Goal: Task Accomplishment & Management: Manage account settings

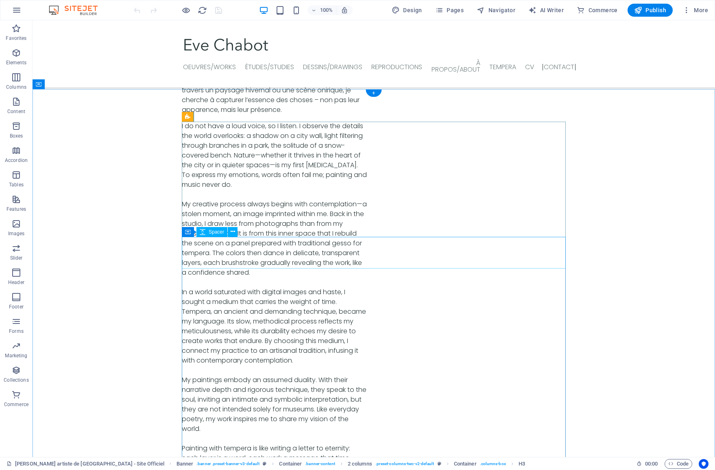
scroll to position [2644, 0]
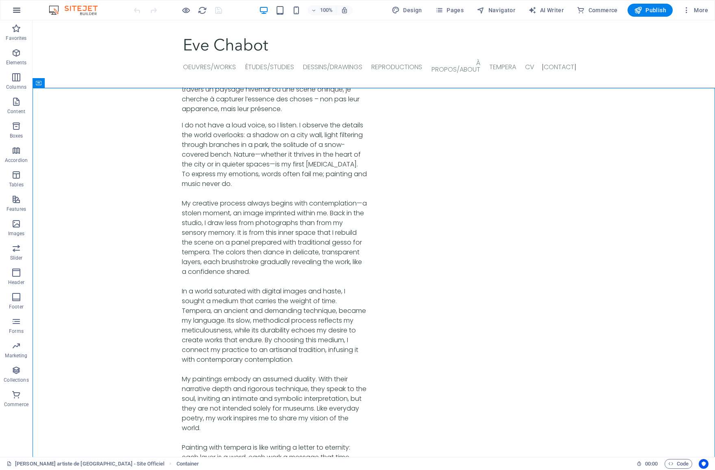
click at [14, 11] on icon "button" at bounding box center [17, 10] width 10 height 10
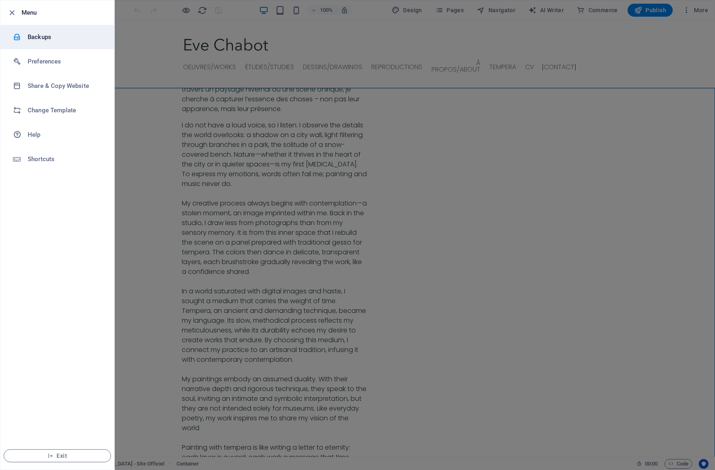
click at [29, 40] on h6 "Backups" at bounding box center [65, 37] width 75 height 10
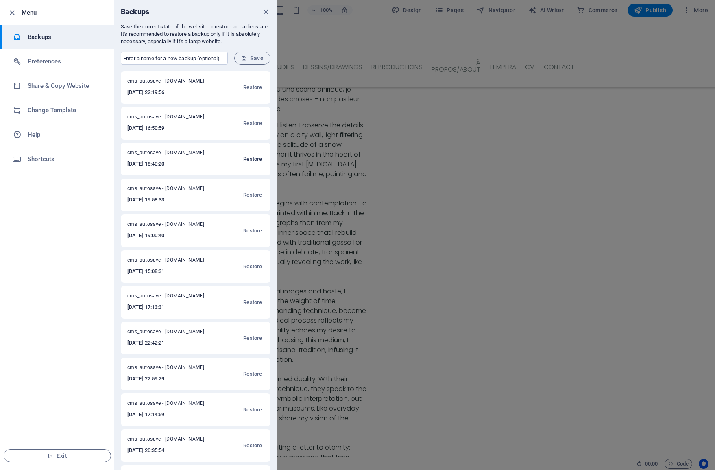
click at [246, 158] on span "Restore" at bounding box center [252, 159] width 19 height 10
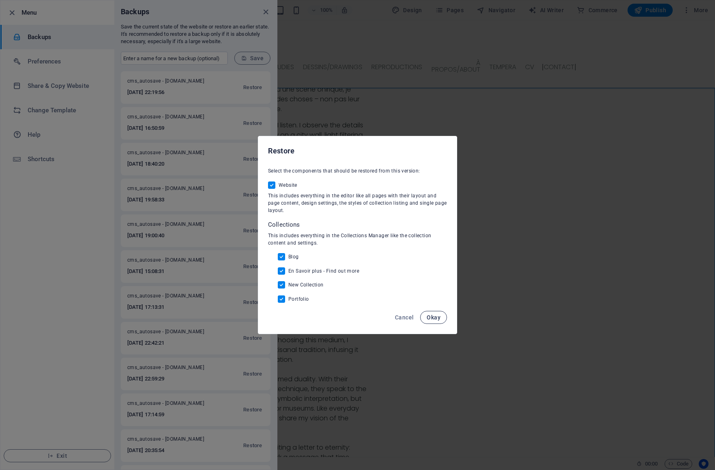
click at [433, 317] on span "Okay" at bounding box center [434, 317] width 14 height 7
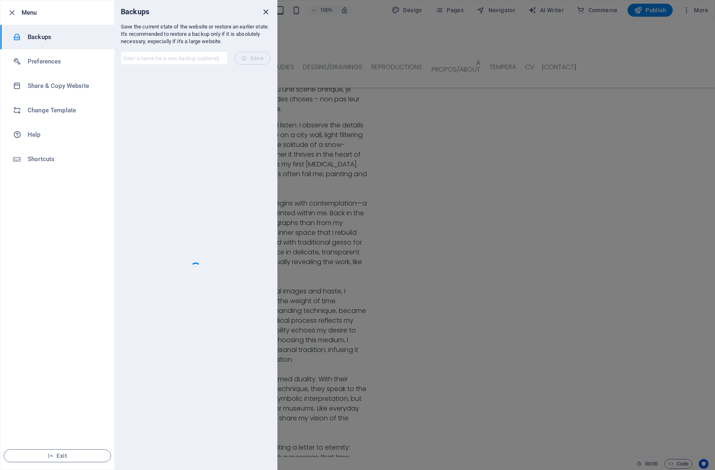
click at [266, 14] on icon "close" at bounding box center [265, 11] width 9 height 9
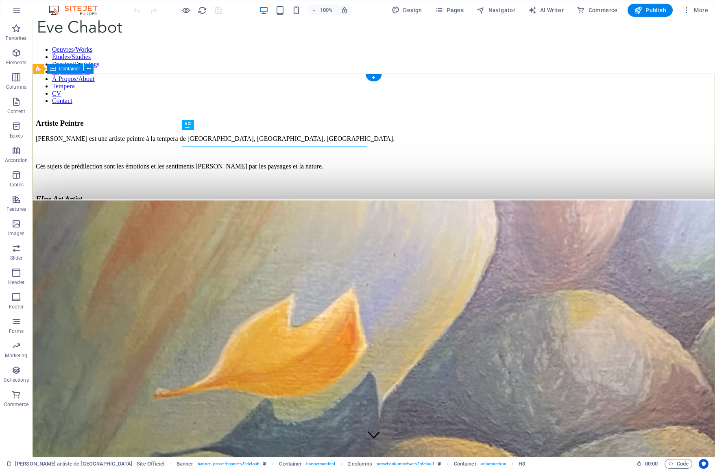
scroll to position [10, 0]
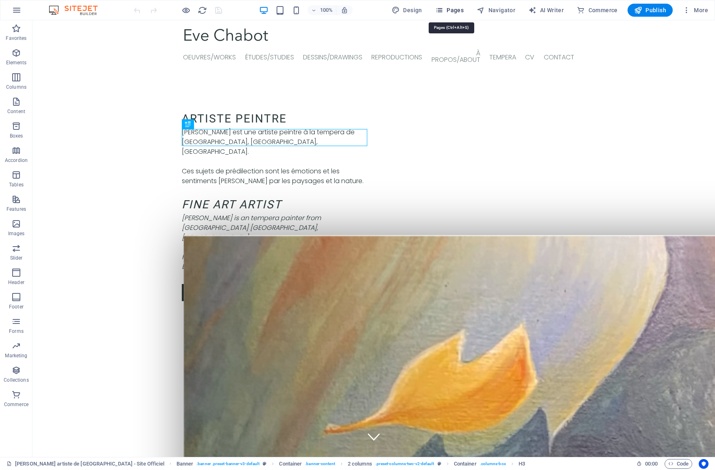
click at [457, 11] on span "Pages" at bounding box center [449, 10] width 28 height 8
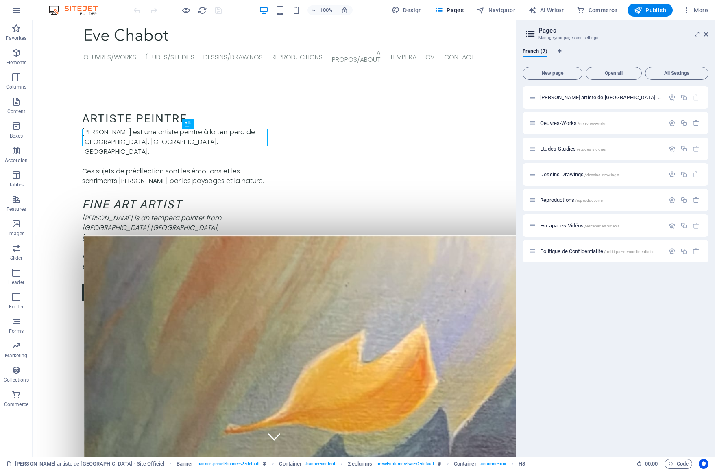
click at [531, 34] on icon at bounding box center [531, 33] width 12 height 11
drag, startPoint x: 708, startPoint y: 36, endPoint x: 532, endPoint y: 89, distance: 183.1
click at [708, 36] on icon at bounding box center [706, 34] width 5 height 7
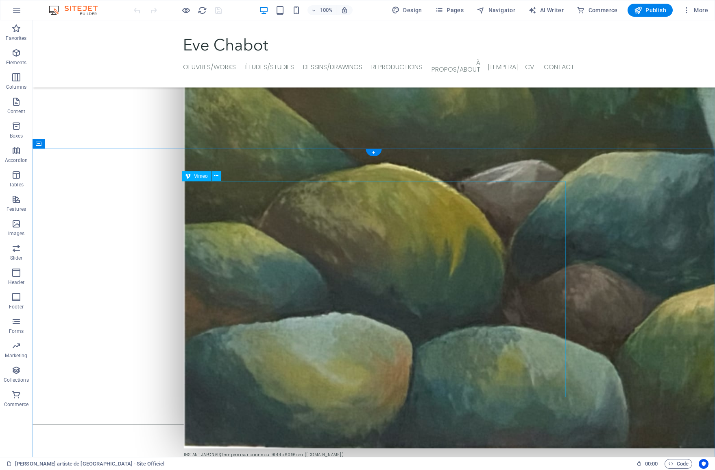
scroll to position [1582, 0]
click at [218, 177] on icon at bounding box center [216, 176] width 4 height 9
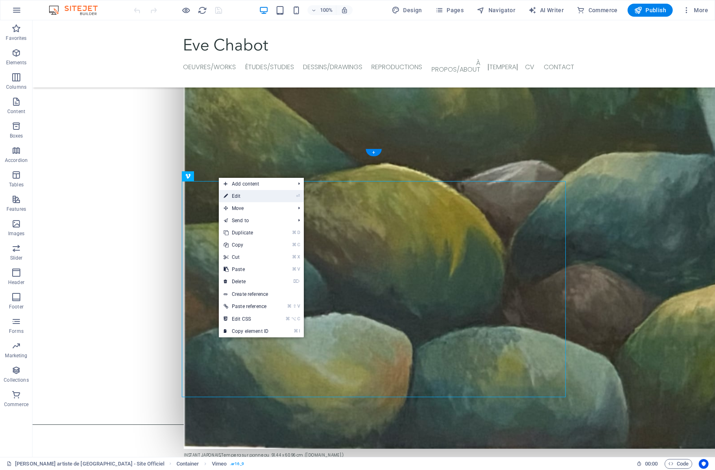
click at [233, 196] on link "⏎ Edit" at bounding box center [246, 196] width 55 height 12
select select "ar16_9"
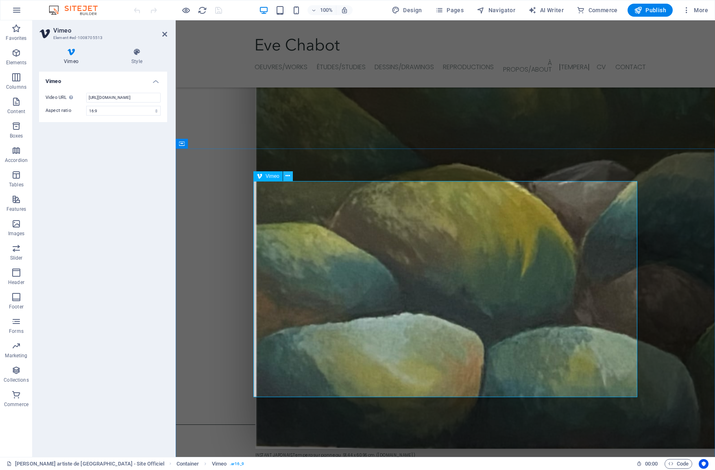
click at [285, 179] on button at bounding box center [288, 176] width 10 height 10
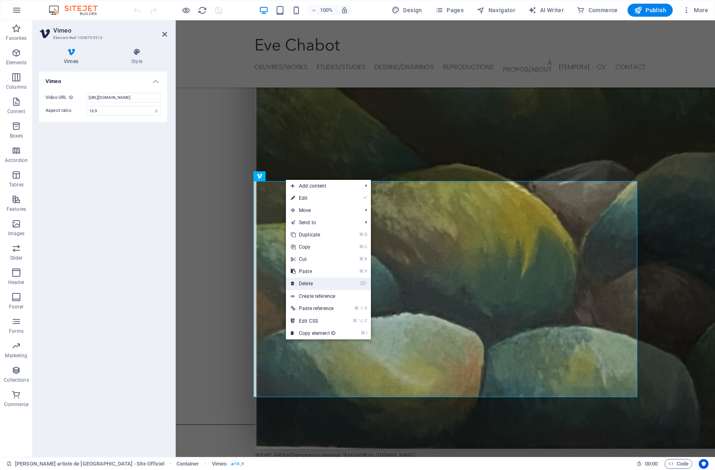
click at [315, 280] on link "⌦ Delete" at bounding box center [313, 284] width 55 height 12
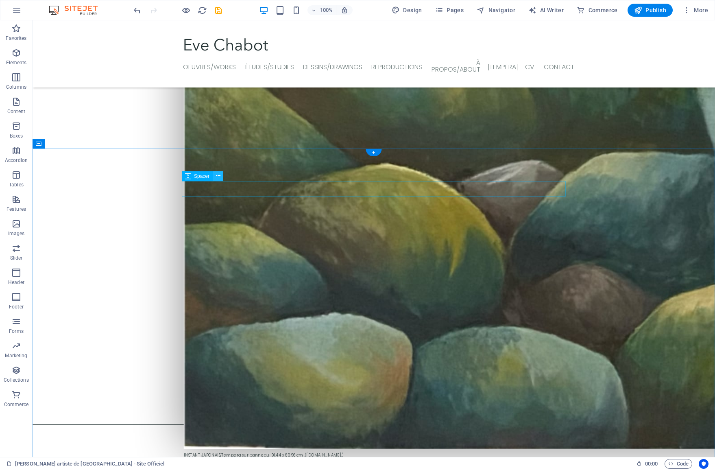
click at [221, 177] on button at bounding box center [218, 176] width 10 height 10
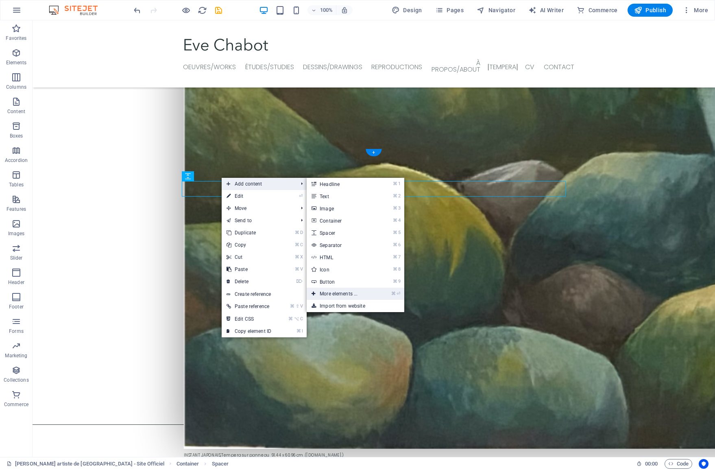
click at [340, 291] on link "⌘ ⏎ More elements ..." at bounding box center [340, 294] width 67 height 12
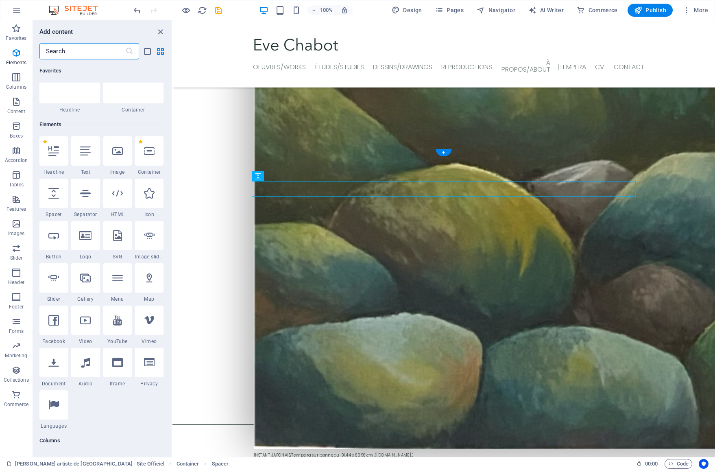
scroll to position [87, 0]
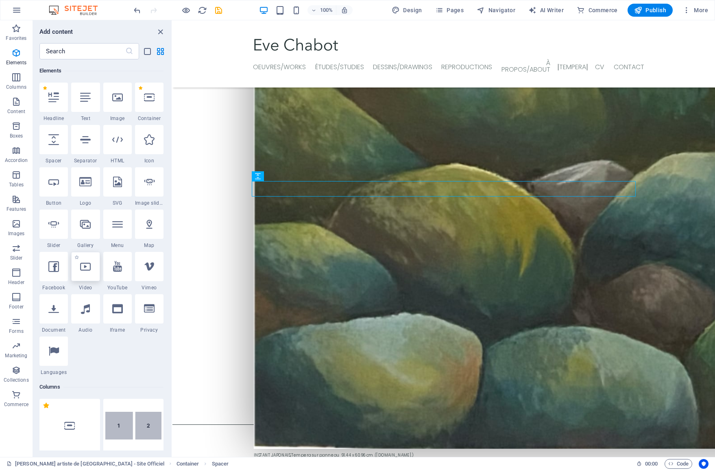
click at [90, 272] on div at bounding box center [85, 266] width 28 height 29
select select "%"
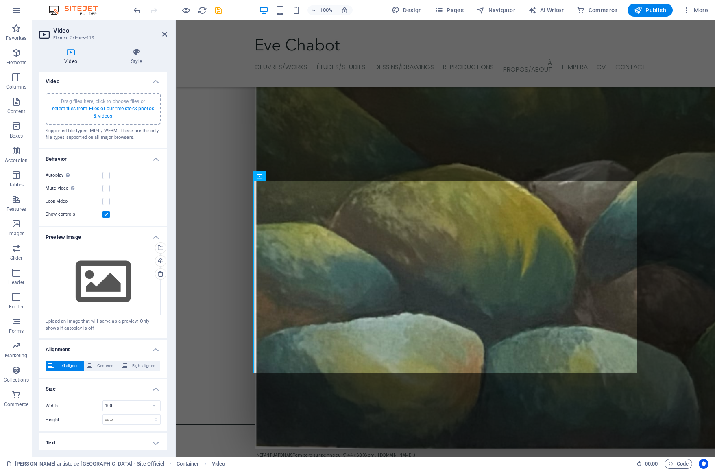
click at [109, 110] on link "select files from Files or our free stock photos & videos" at bounding box center [103, 112] width 102 height 13
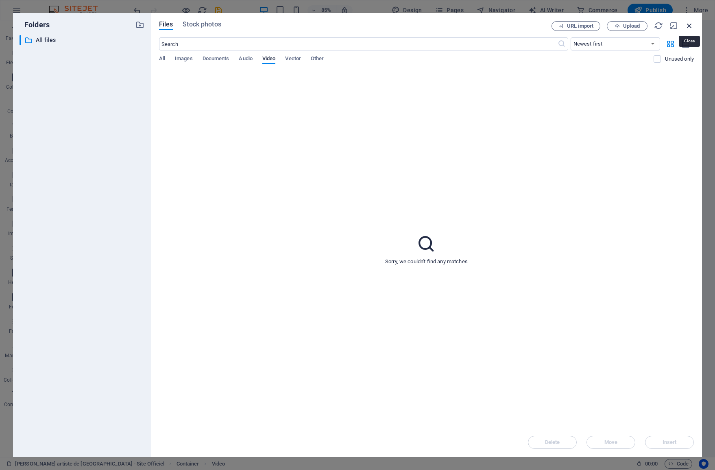
drag, startPoint x: 689, startPoint y: 24, endPoint x: 355, endPoint y: 170, distance: 364.5
click at [689, 24] on icon "button" at bounding box center [689, 25] width 9 height 9
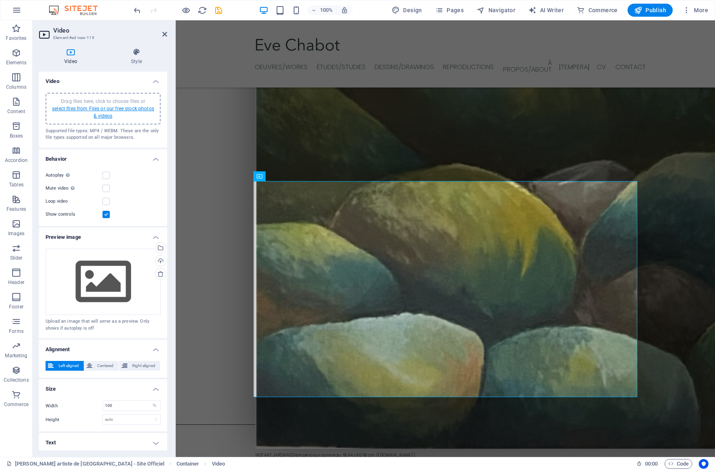
click at [94, 109] on link "select files from Files or our free stock photos & videos" at bounding box center [103, 112] width 102 height 13
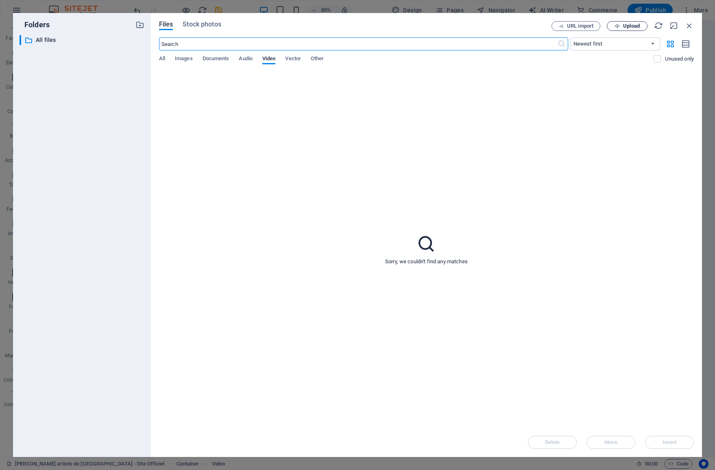
click at [624, 28] on span "Upload" at bounding box center [631, 26] width 17 height 5
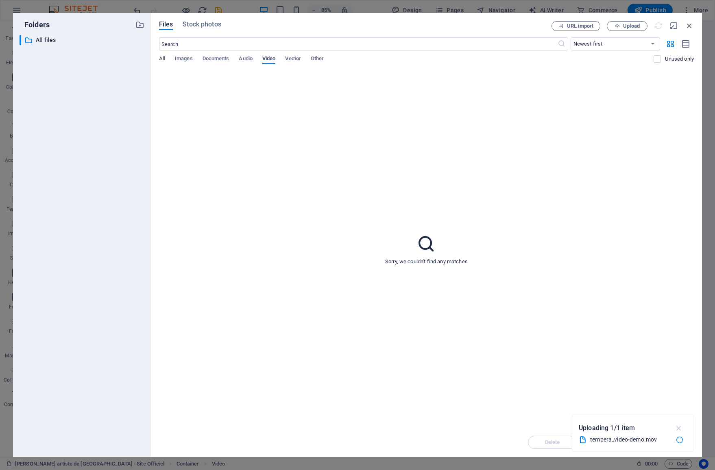
click at [682, 428] on icon "button" at bounding box center [679, 428] width 9 height 9
click at [686, 24] on icon "button" at bounding box center [689, 25] width 9 height 9
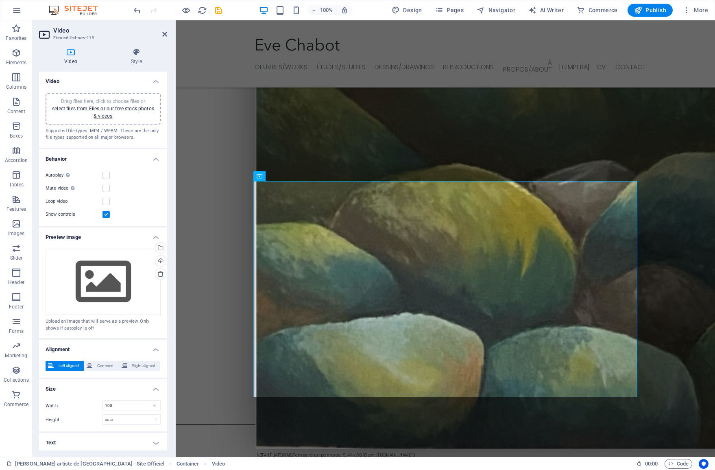
click at [15, 7] on icon "button" at bounding box center [17, 10] width 10 height 10
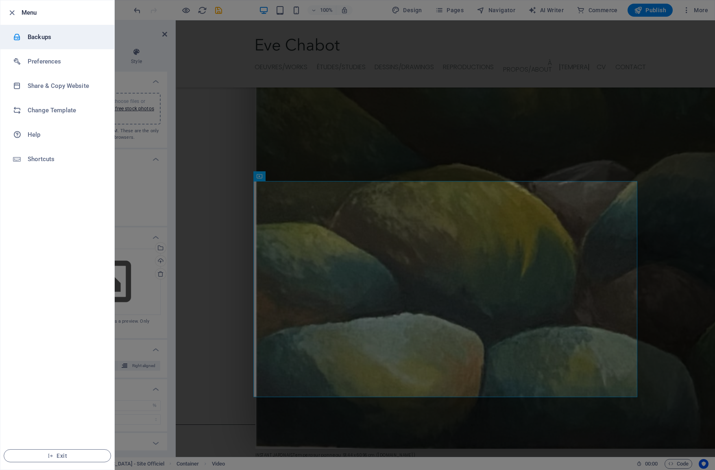
click at [48, 40] on h6 "Backups" at bounding box center [65, 37] width 75 height 10
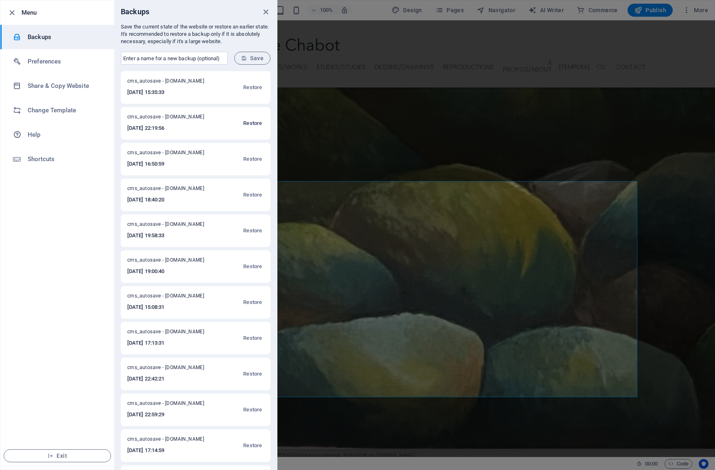
click at [247, 123] on span "Restore" at bounding box center [252, 123] width 19 height 10
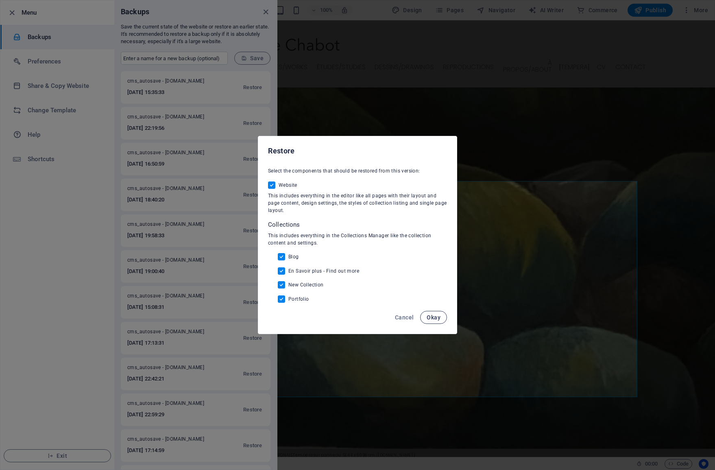
click at [436, 320] on span "Okay" at bounding box center [434, 317] width 14 height 7
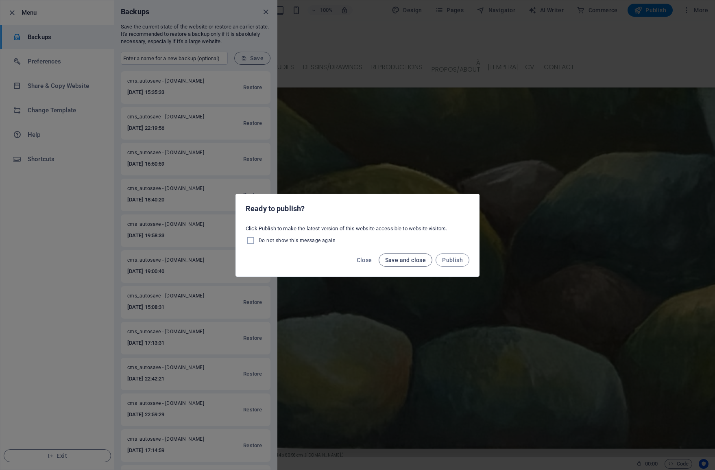
click at [407, 263] on span "Save and close" at bounding box center [405, 260] width 41 height 7
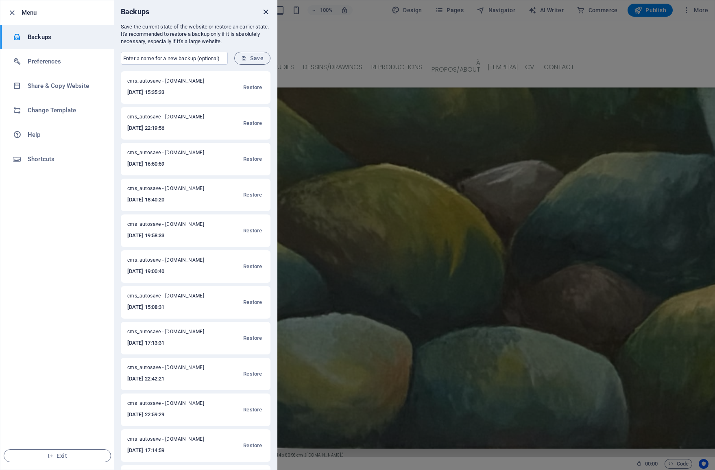
click at [264, 12] on icon "close" at bounding box center [265, 11] width 9 height 9
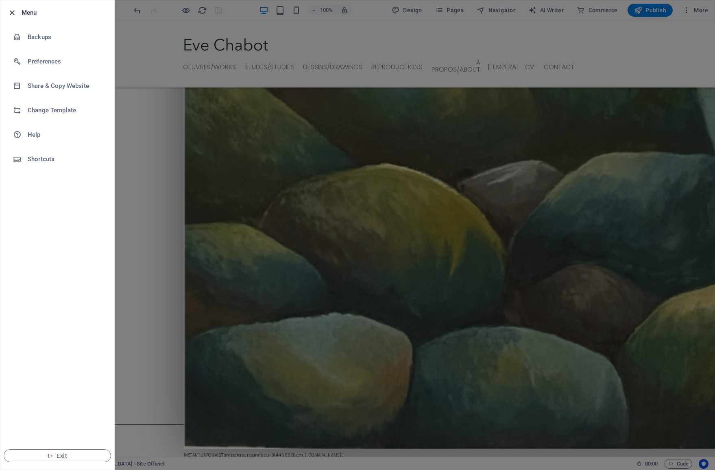
click at [13, 14] on icon "button" at bounding box center [11, 12] width 9 height 9
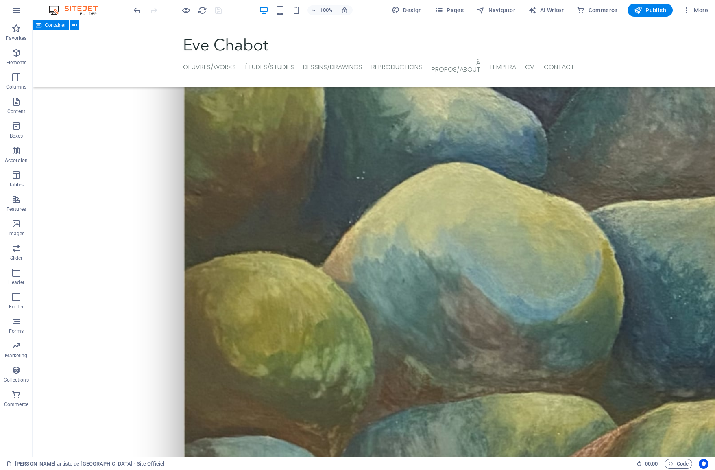
scroll to position [789, 0]
click at [17, 12] on icon "button" at bounding box center [17, 10] width 10 height 10
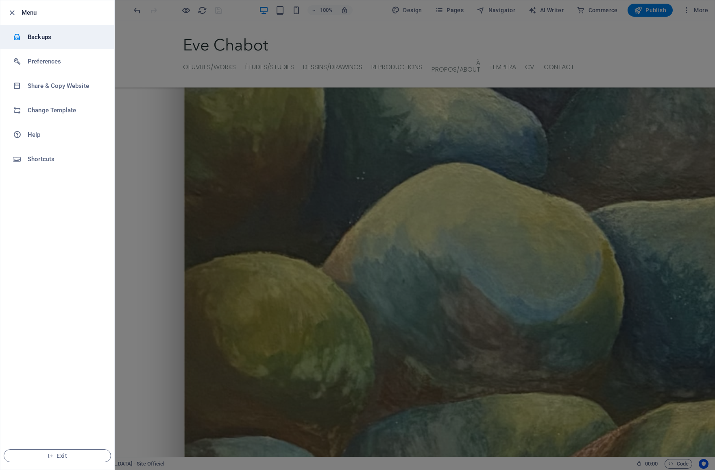
click at [43, 42] on h6 "Backups" at bounding box center [65, 37] width 75 height 10
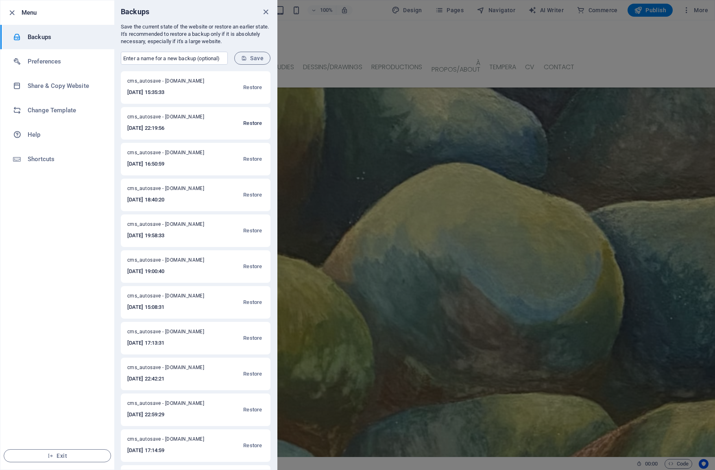
click at [245, 123] on span "Restore" at bounding box center [252, 123] width 19 height 10
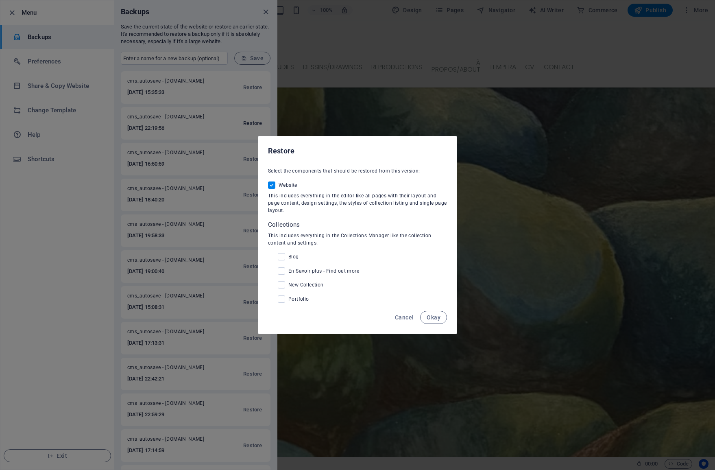
checkbox input "true"
click at [437, 315] on span "Okay" at bounding box center [434, 317] width 14 height 7
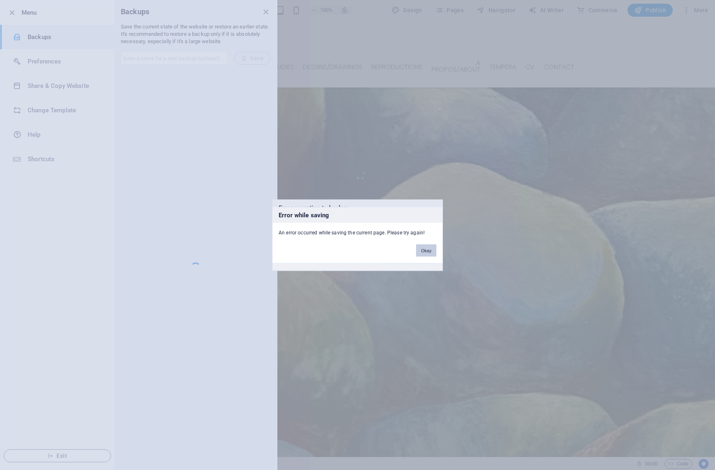
click at [430, 249] on button "Okay" at bounding box center [426, 250] width 20 height 12
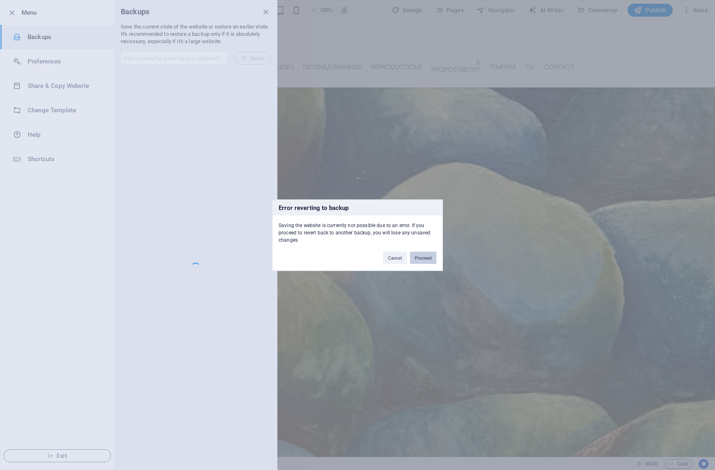
click at [425, 258] on button "Proceed" at bounding box center [423, 257] width 26 height 12
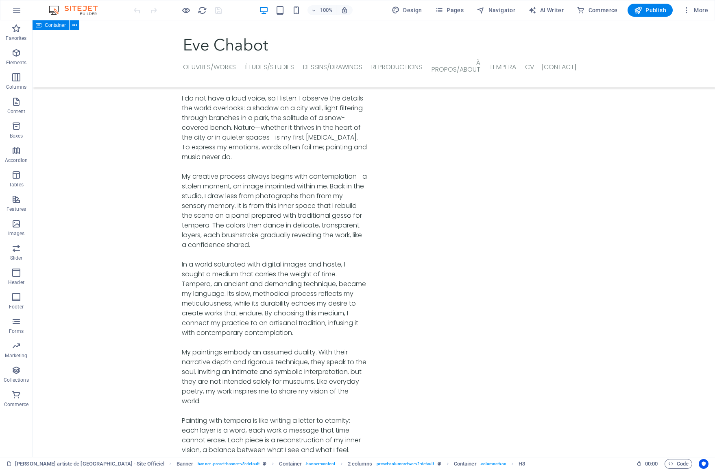
scroll to position [2671, 0]
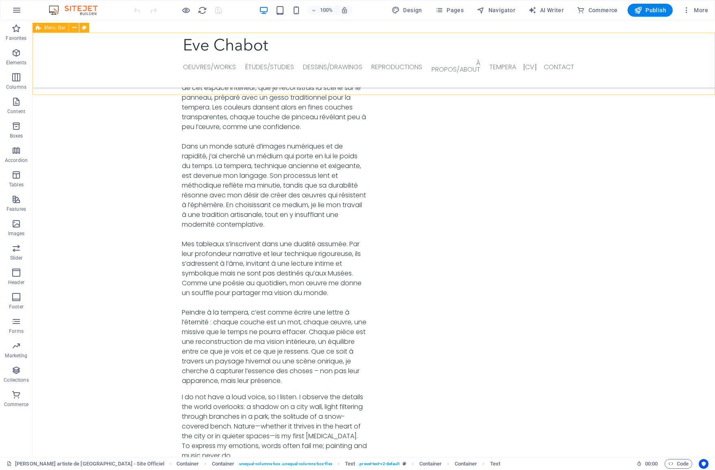
scroll to position [2371, 0]
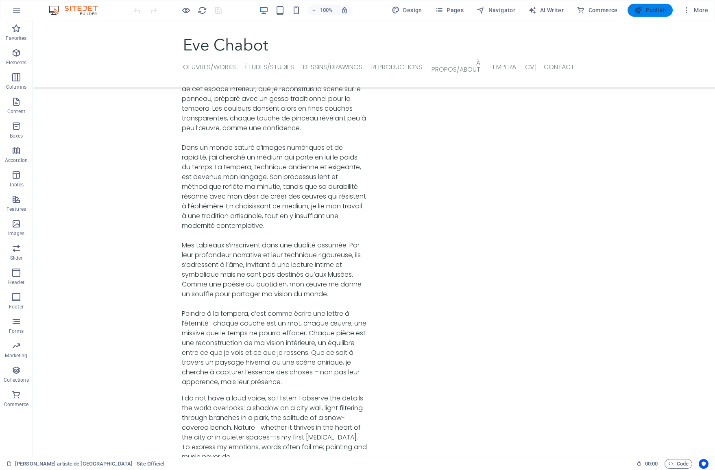
click at [639, 13] on icon "button" at bounding box center [638, 10] width 8 height 8
